Goal: Check status: Check status

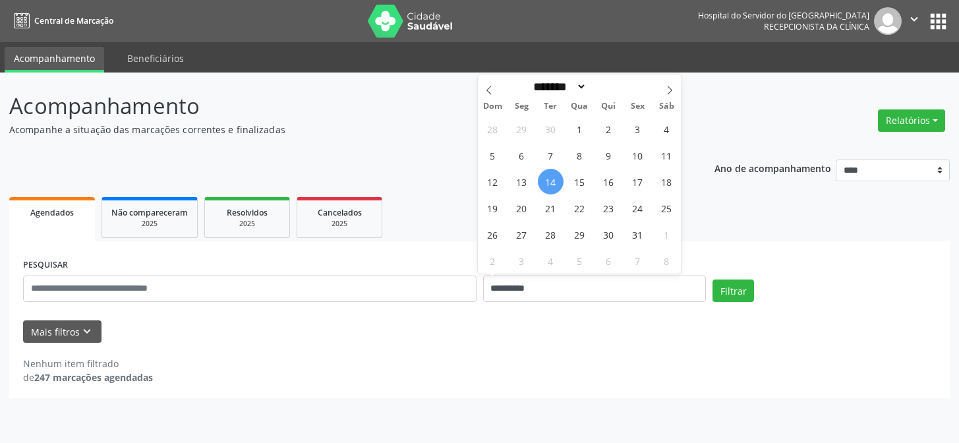
select select "*"
click at [507, 280] on input "**********" at bounding box center [595, 289] width 224 height 26
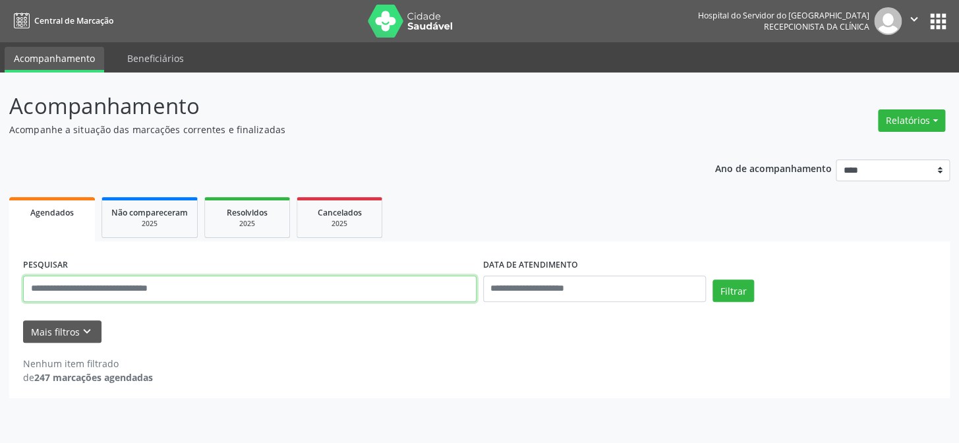
click at [254, 286] on input "text" at bounding box center [250, 289] width 454 height 26
click at [713, 280] on button "Filtrar" at bounding box center [734, 291] width 42 height 22
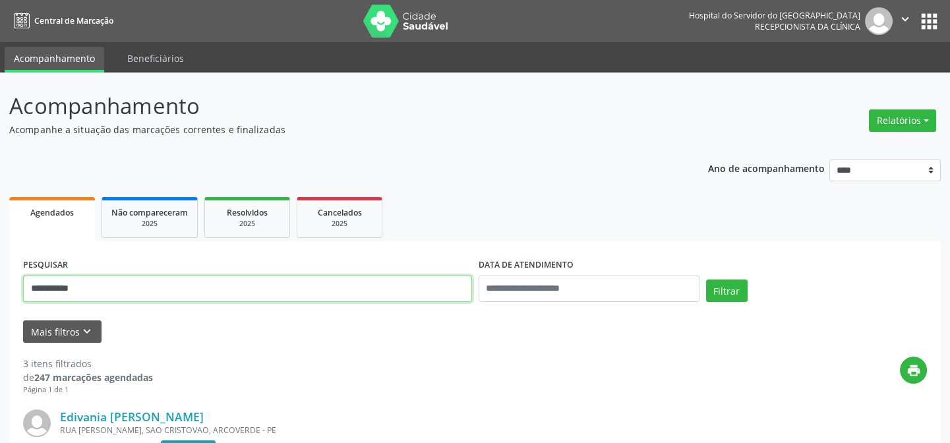
drag, startPoint x: 102, startPoint y: 283, endPoint x: 0, endPoint y: 293, distance: 102.7
type input "**********"
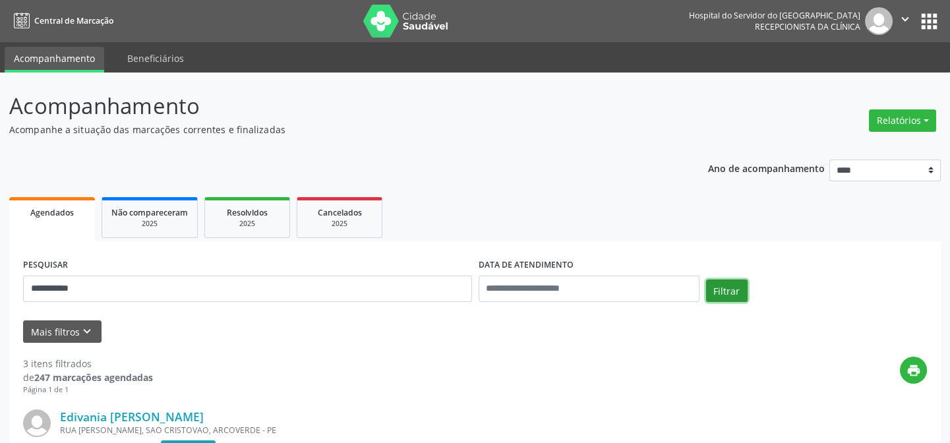
click at [711, 292] on button "Filtrar" at bounding box center [727, 291] width 42 height 22
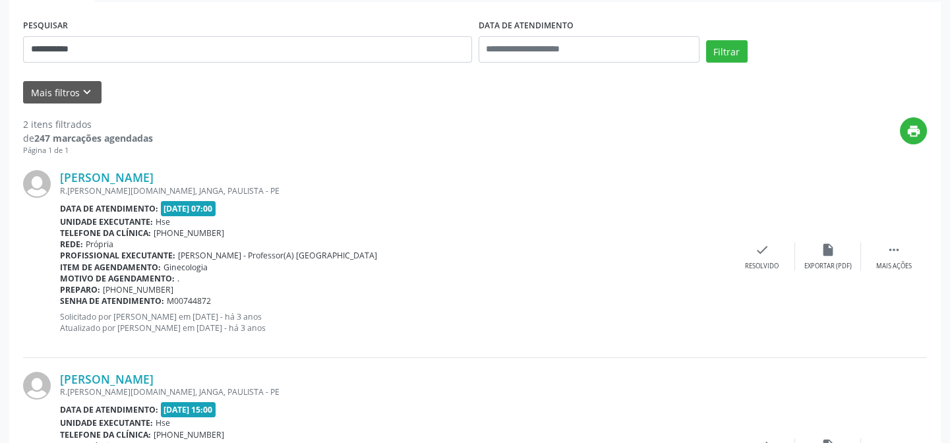
scroll to position [365, 0]
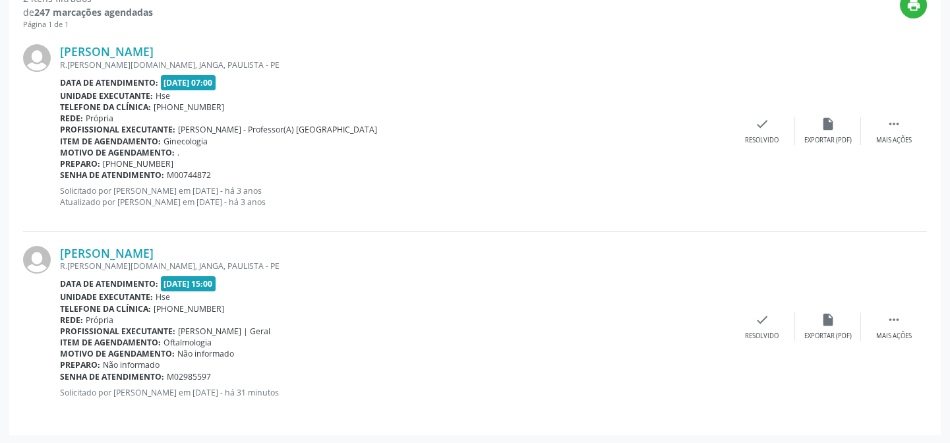
click at [194, 237] on div "[PERSON_NAME] R.[PERSON_NAME][DOMAIN_NAME], JANGA, PAULISTA - [GEOGRAPHIC_DATA]…" at bounding box center [475, 326] width 904 height 189
click at [154, 248] on link "[PERSON_NAME]" at bounding box center [107, 253] width 94 height 15
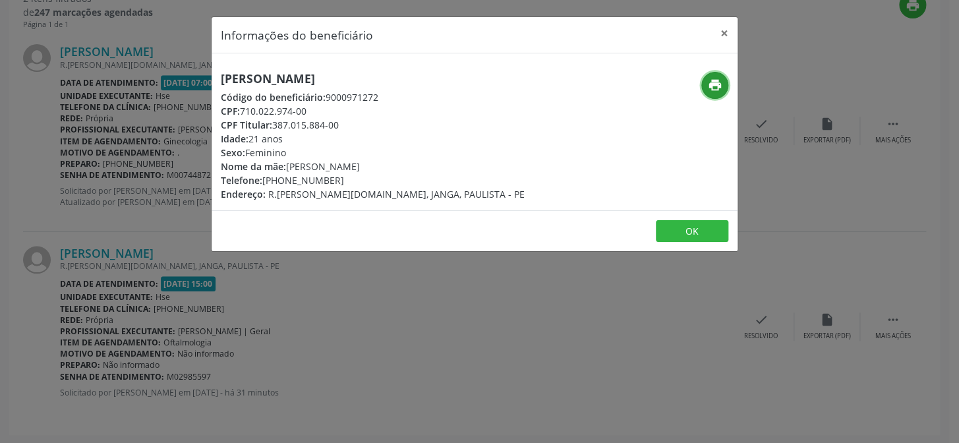
click at [718, 82] on icon "print" at bounding box center [715, 85] width 15 height 15
click at [725, 33] on button "×" at bounding box center [724, 33] width 26 height 32
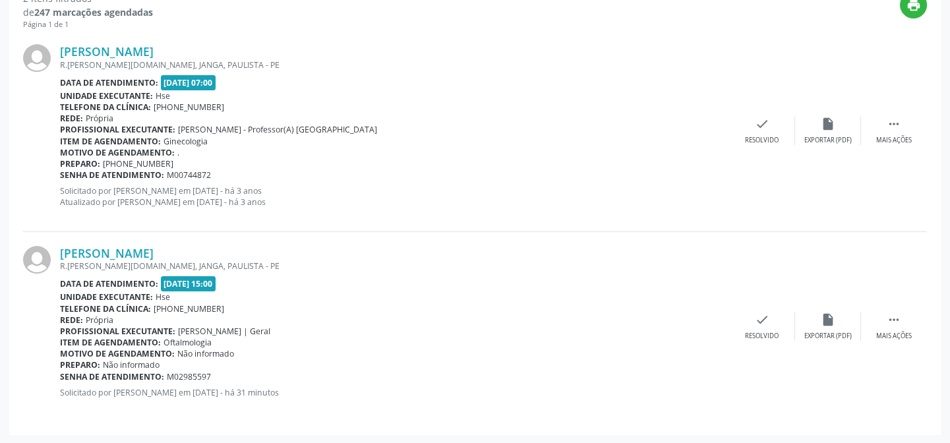
scroll to position [245, 0]
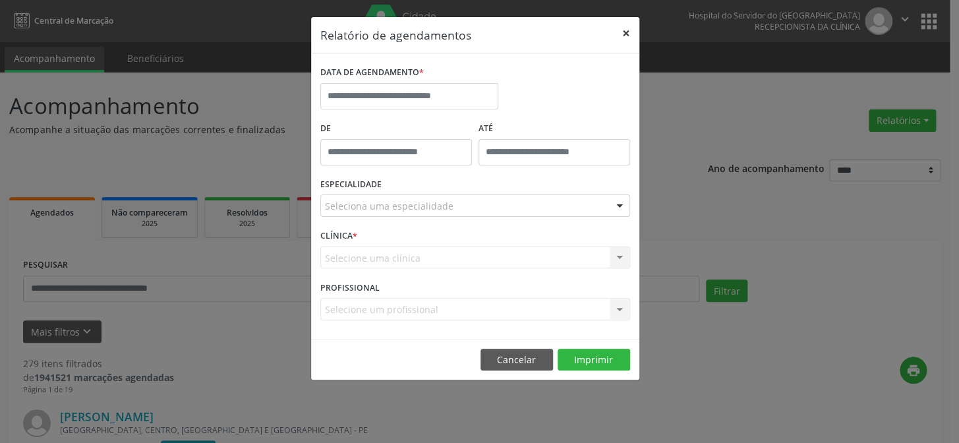
click at [626, 33] on button "×" at bounding box center [626, 33] width 26 height 32
